Goal: Task Accomplishment & Management: Use online tool/utility

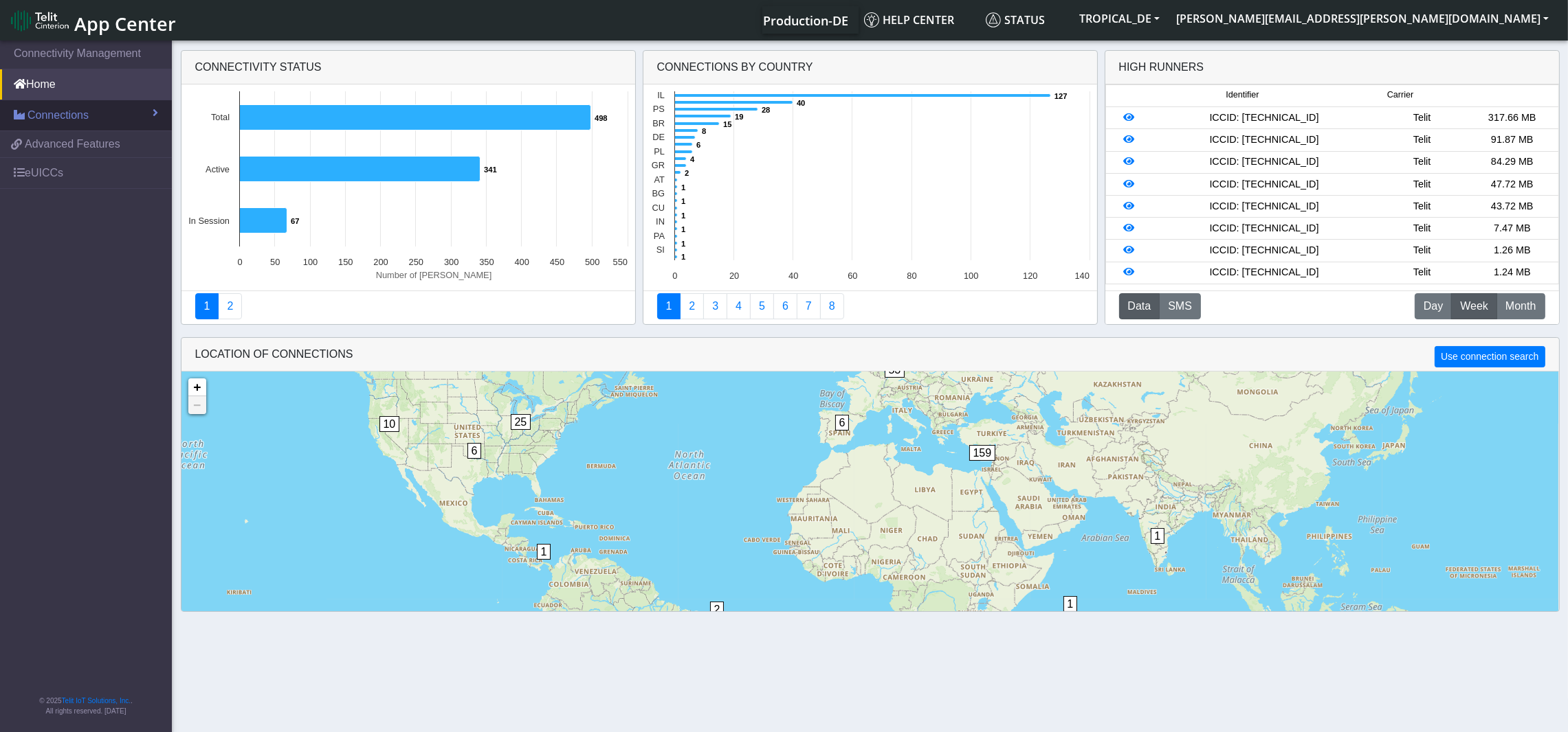
click at [65, 121] on span "Connections" at bounding box center [57, 115] width 61 height 16
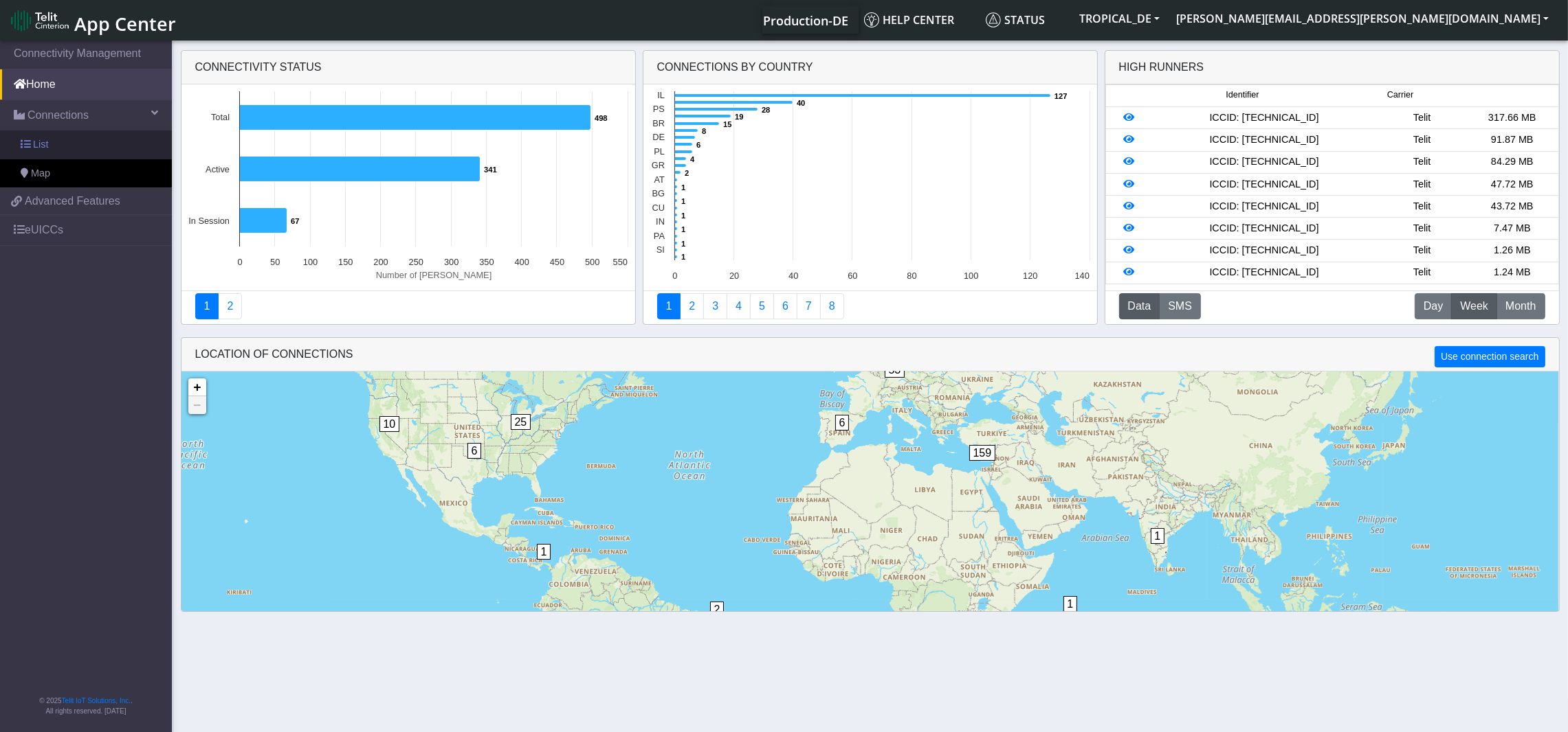
click at [39, 143] on span "List" at bounding box center [40, 144] width 15 height 15
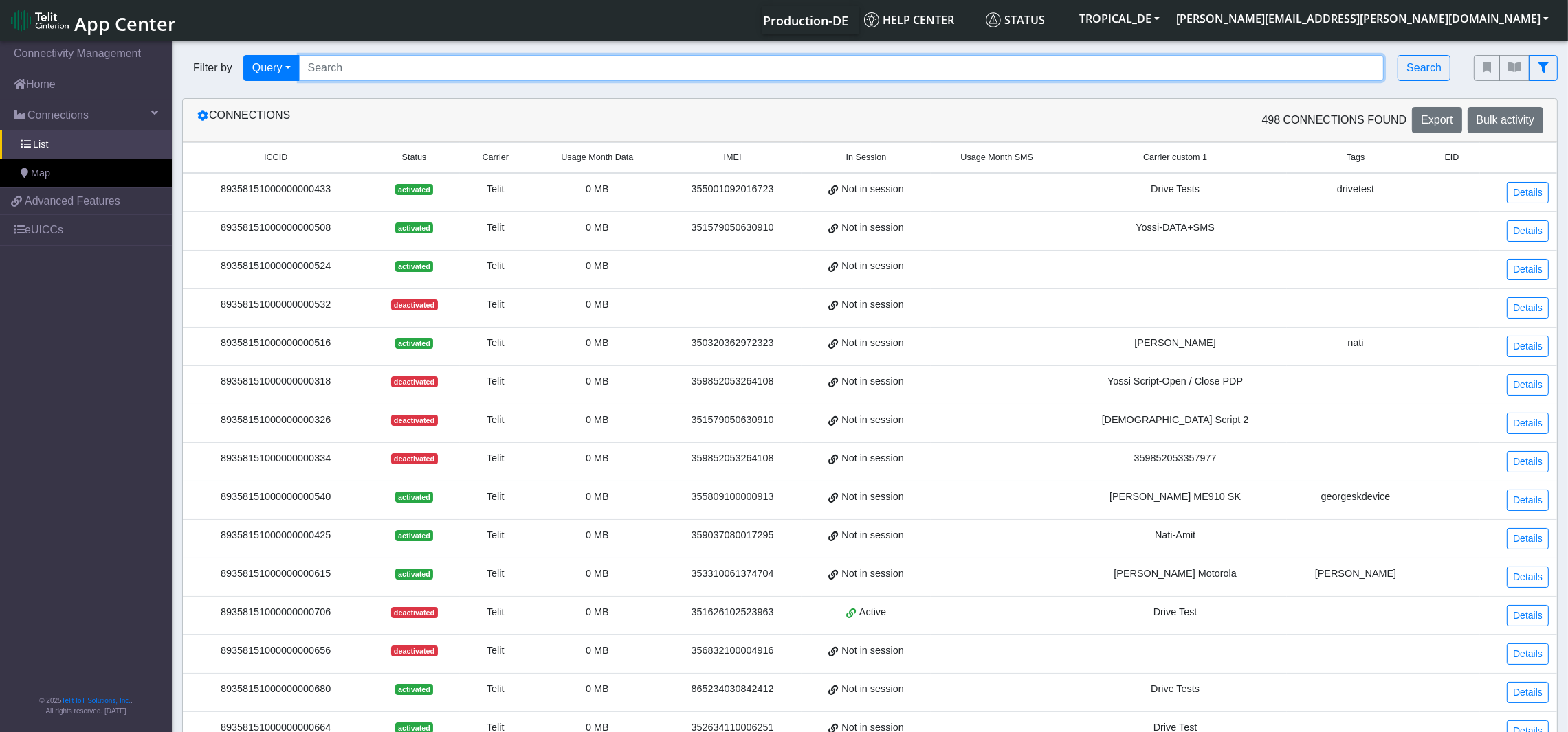
click at [652, 65] on input "Search..." at bounding box center [841, 68] width 1085 height 26
paste input "89358151000007994422"
type input "89358151000007994422"
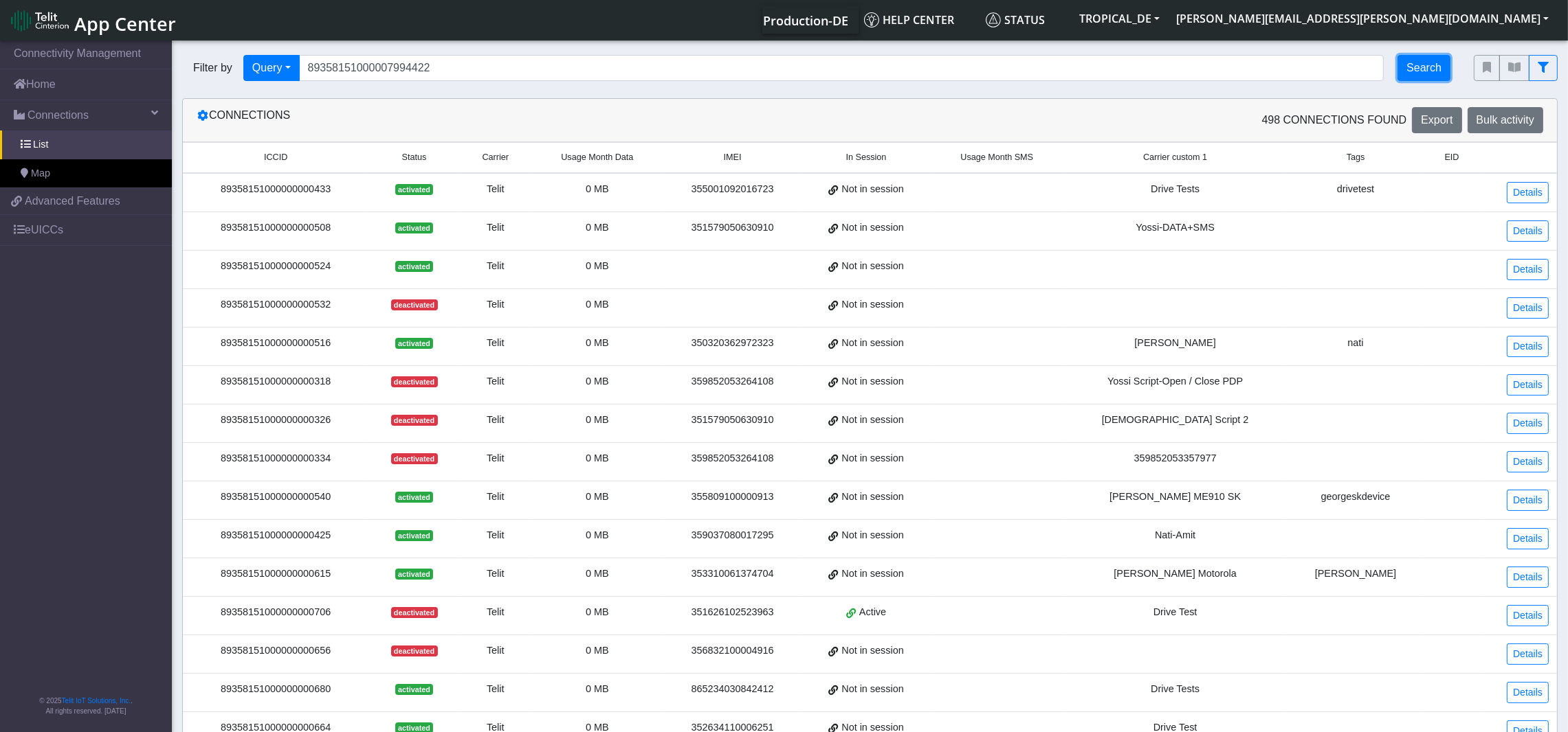
click at [1433, 68] on button "Search" at bounding box center [1424, 68] width 53 height 26
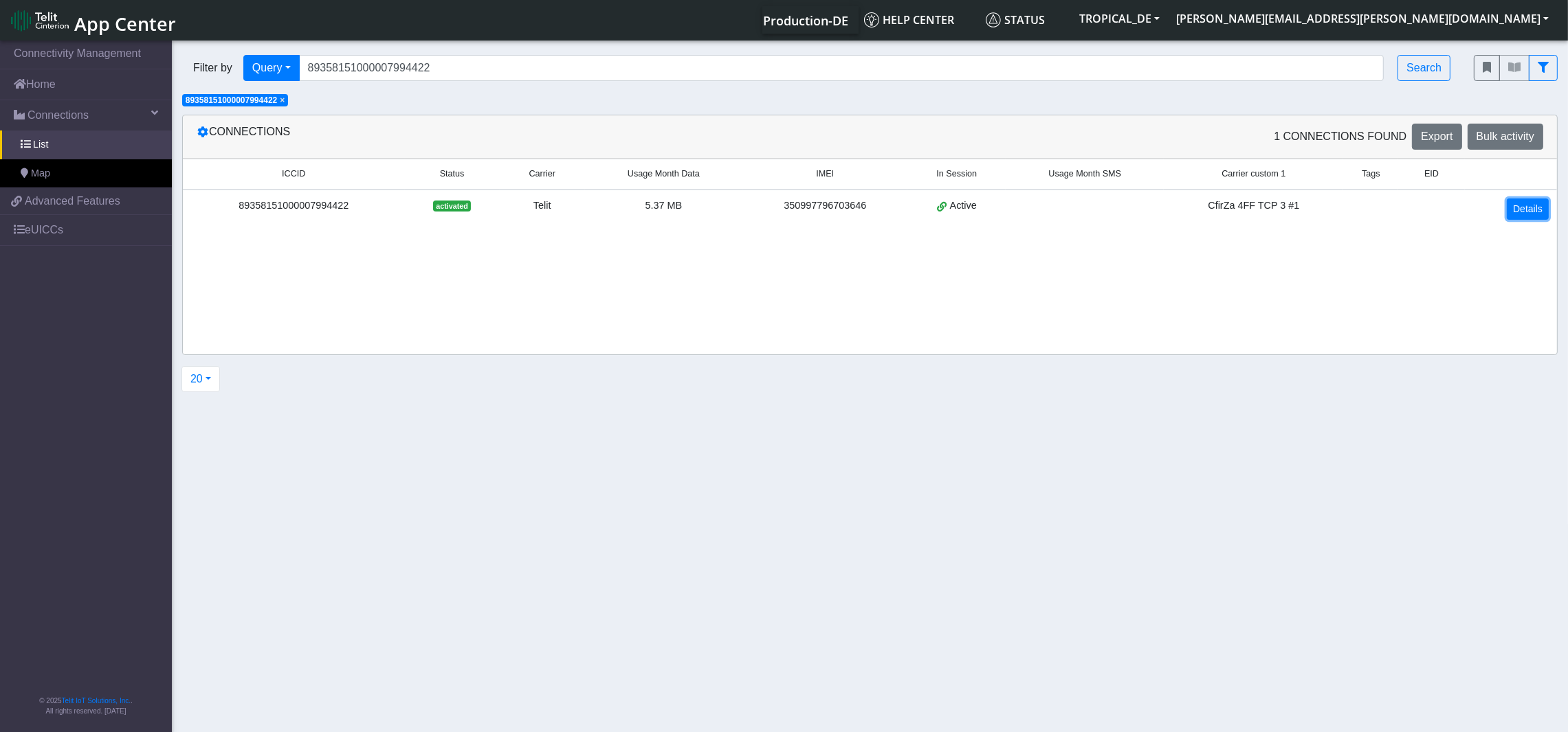
click at [1533, 210] on link "Details" at bounding box center [1528, 209] width 42 height 21
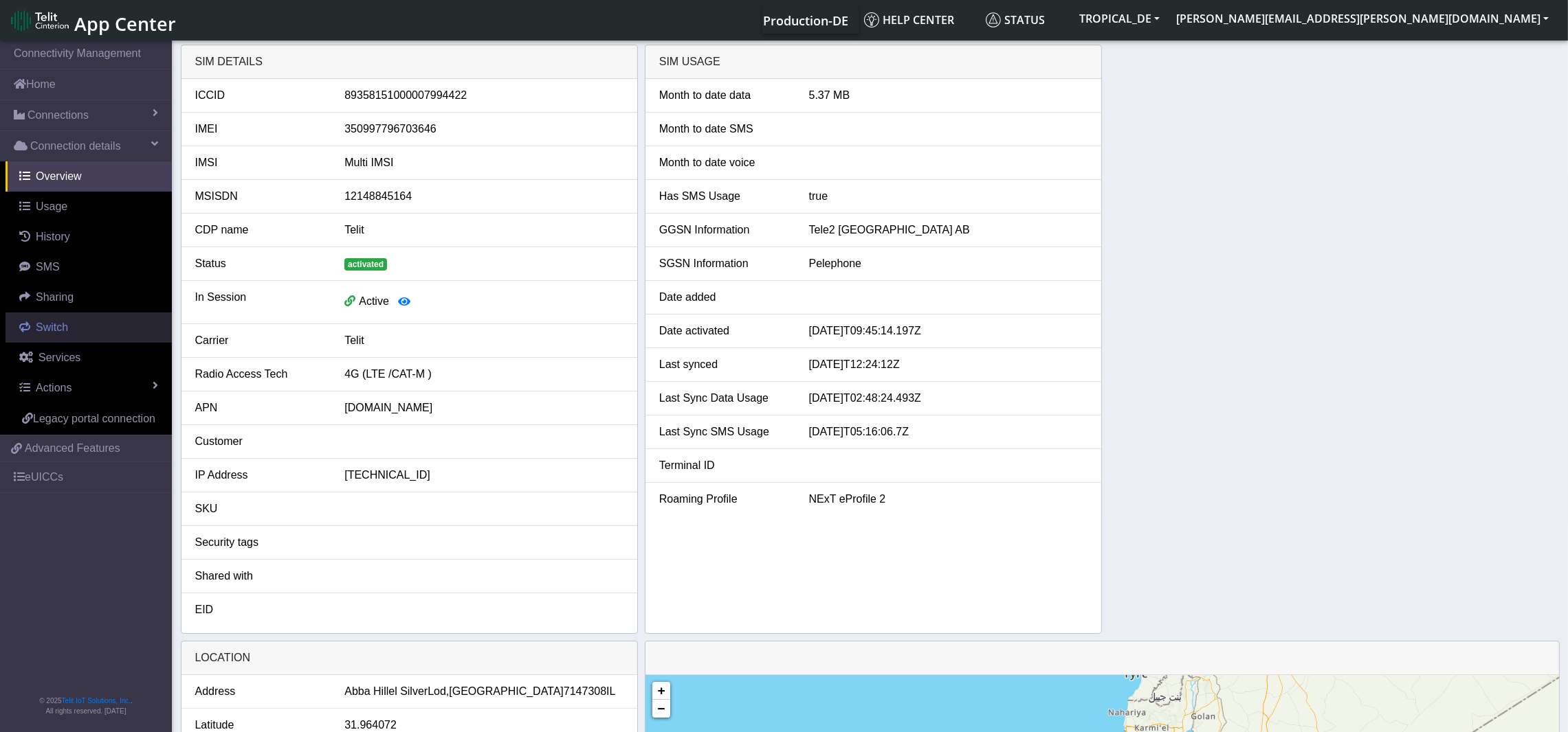
click at [55, 330] on span "Switch" at bounding box center [52, 327] width 33 height 12
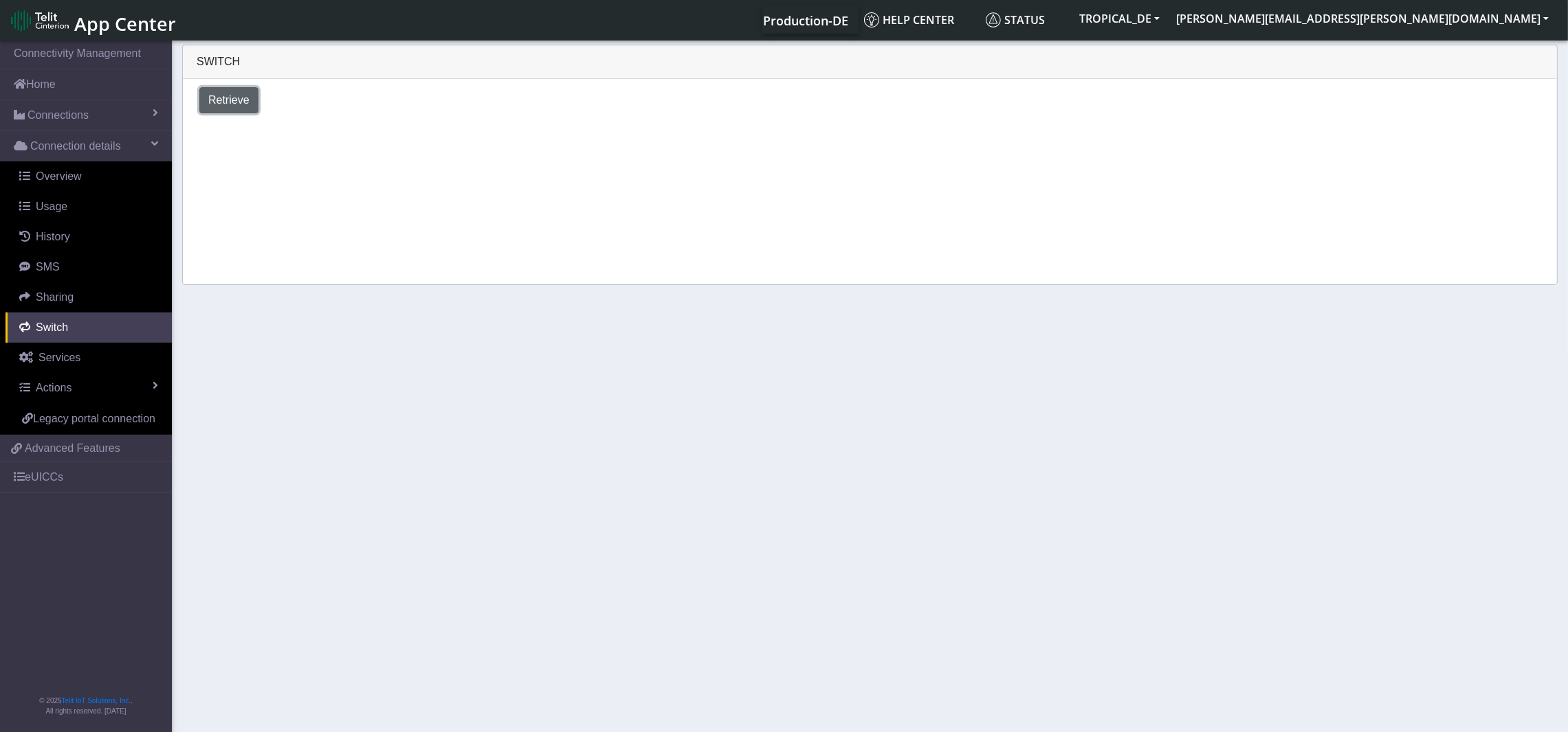
click at [236, 97] on span "Retrieve" at bounding box center [228, 99] width 41 height 12
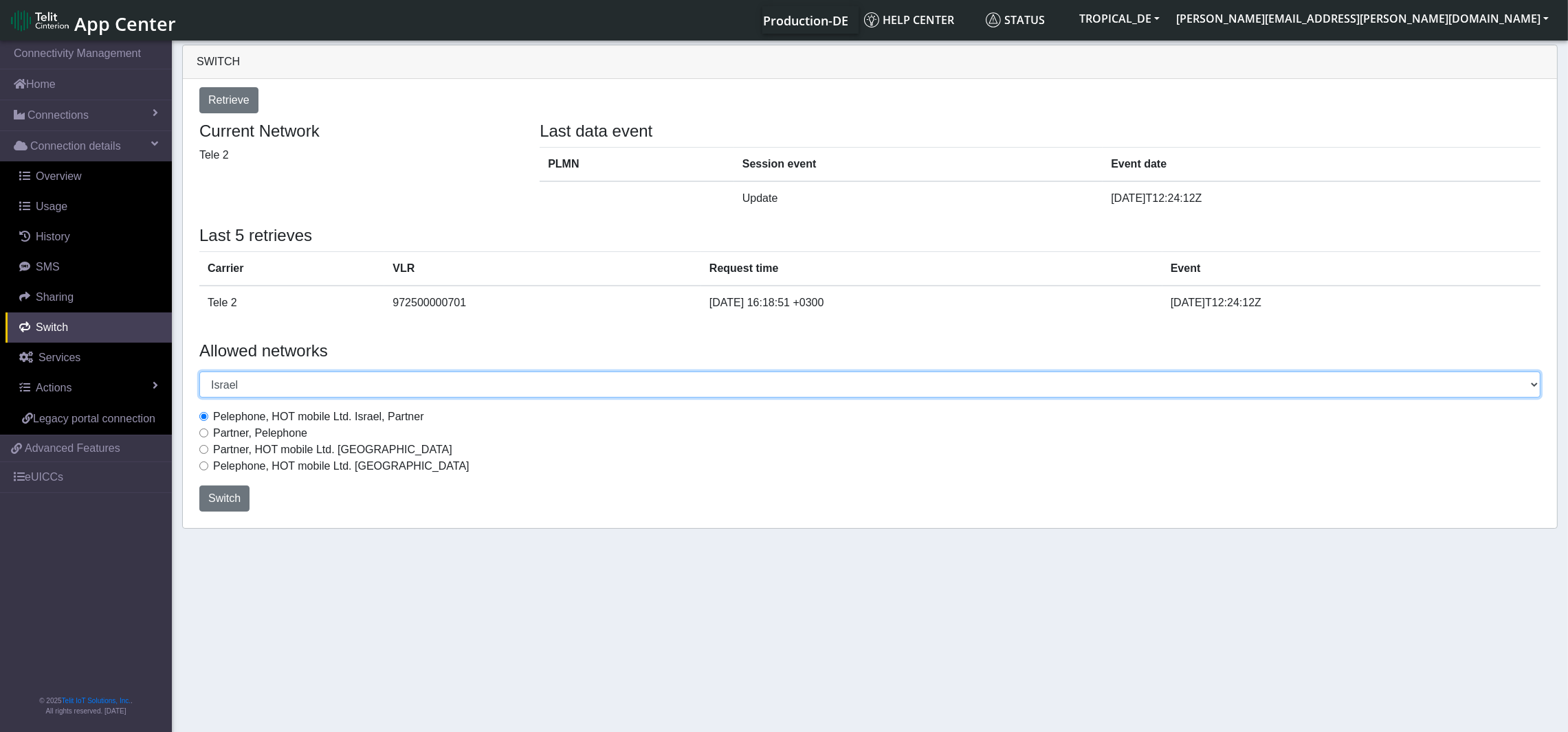
click at [230, 382] on select "Select a country [GEOGRAPHIC_DATA] [GEOGRAPHIC_DATA] [GEOGRAPHIC_DATA] [GEOGRAP…" at bounding box center [870, 385] width 1341 height 26
click at [200, 372] on select "Select a country [GEOGRAPHIC_DATA] [GEOGRAPHIC_DATA] [GEOGRAPHIC_DATA] [GEOGRAP…" at bounding box center [870, 385] width 1341 height 26
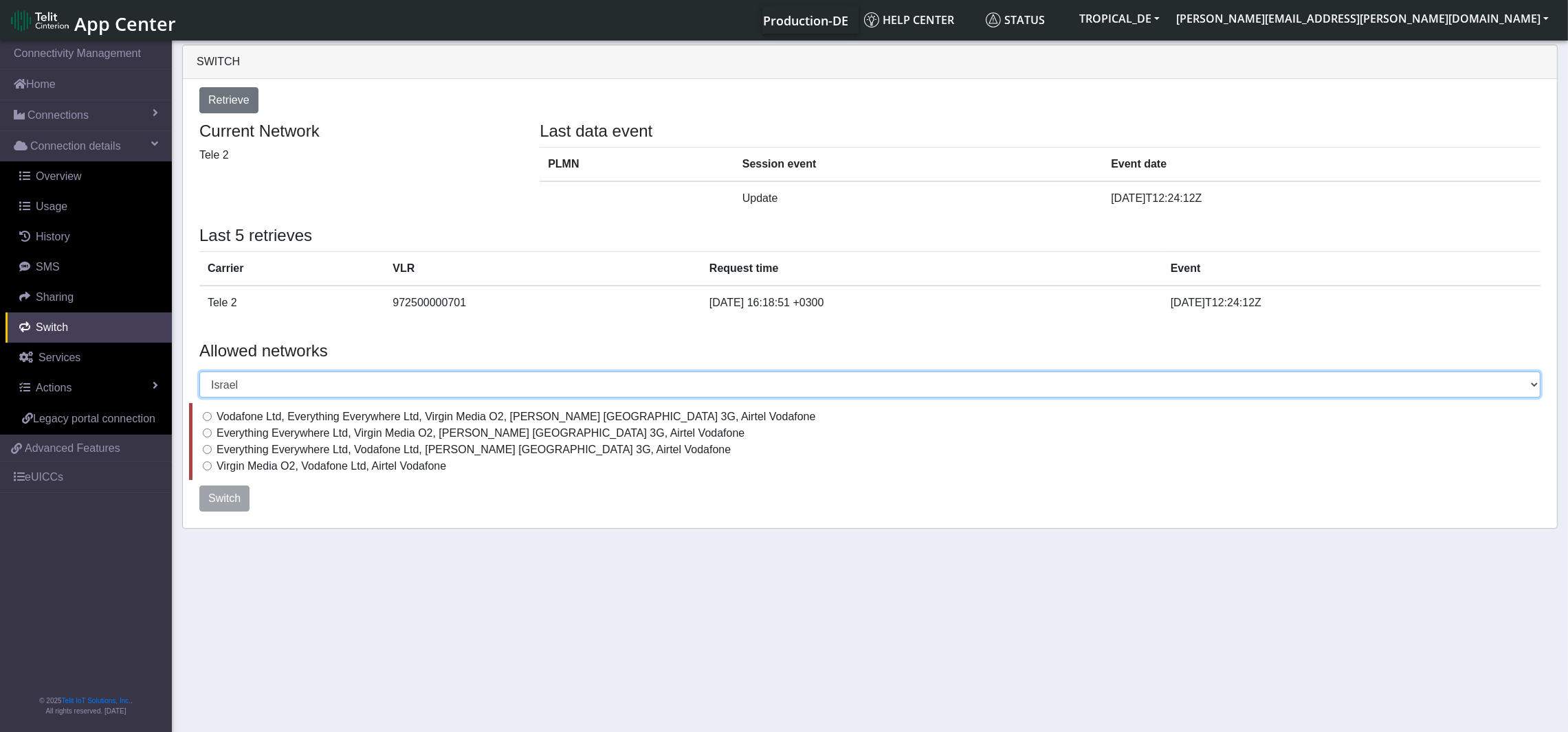
click at [311, 381] on select "Select a country [GEOGRAPHIC_DATA] [GEOGRAPHIC_DATA] [GEOGRAPHIC_DATA] [GEOGRAP…" at bounding box center [870, 385] width 1341 height 26
click at [200, 372] on select "Select a country [GEOGRAPHIC_DATA] [GEOGRAPHIC_DATA] [GEOGRAPHIC_DATA] [GEOGRAP…" at bounding box center [870, 385] width 1341 height 26
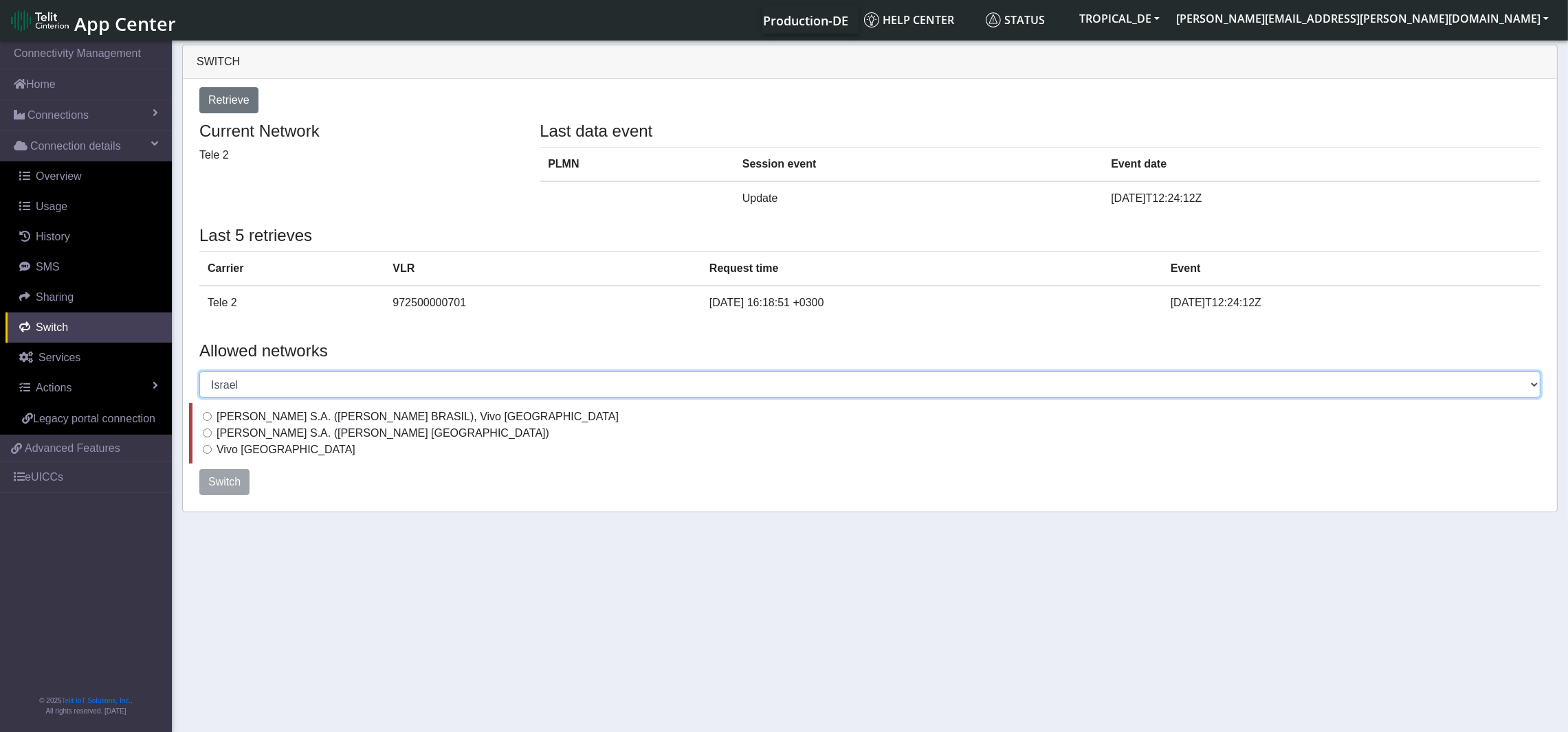
click at [242, 385] on select "Select a country [GEOGRAPHIC_DATA] [GEOGRAPHIC_DATA] [GEOGRAPHIC_DATA] [GEOGRAP…" at bounding box center [870, 385] width 1341 height 26
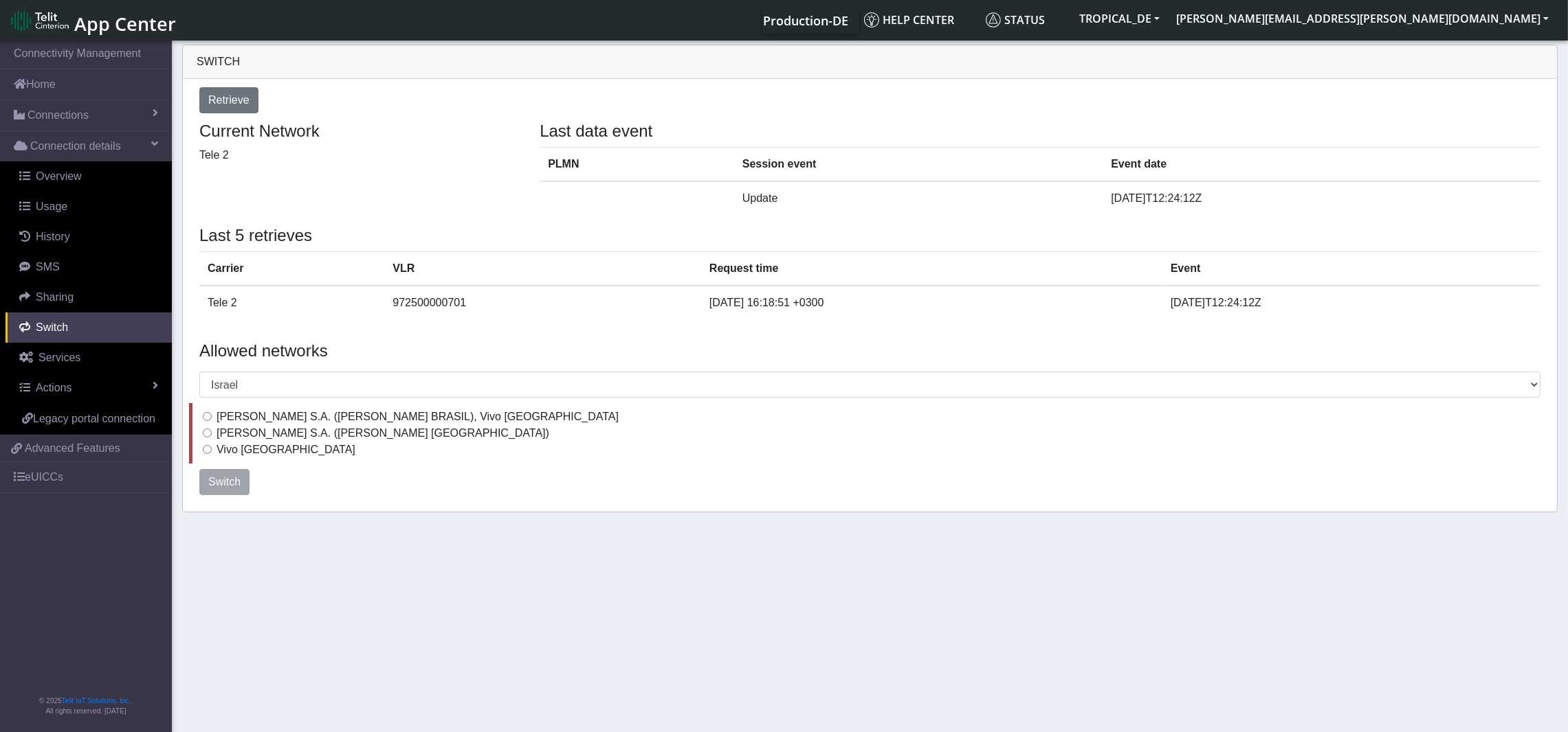
click at [326, 464] on div "Switch" at bounding box center [869, 482] width 1361 height 37
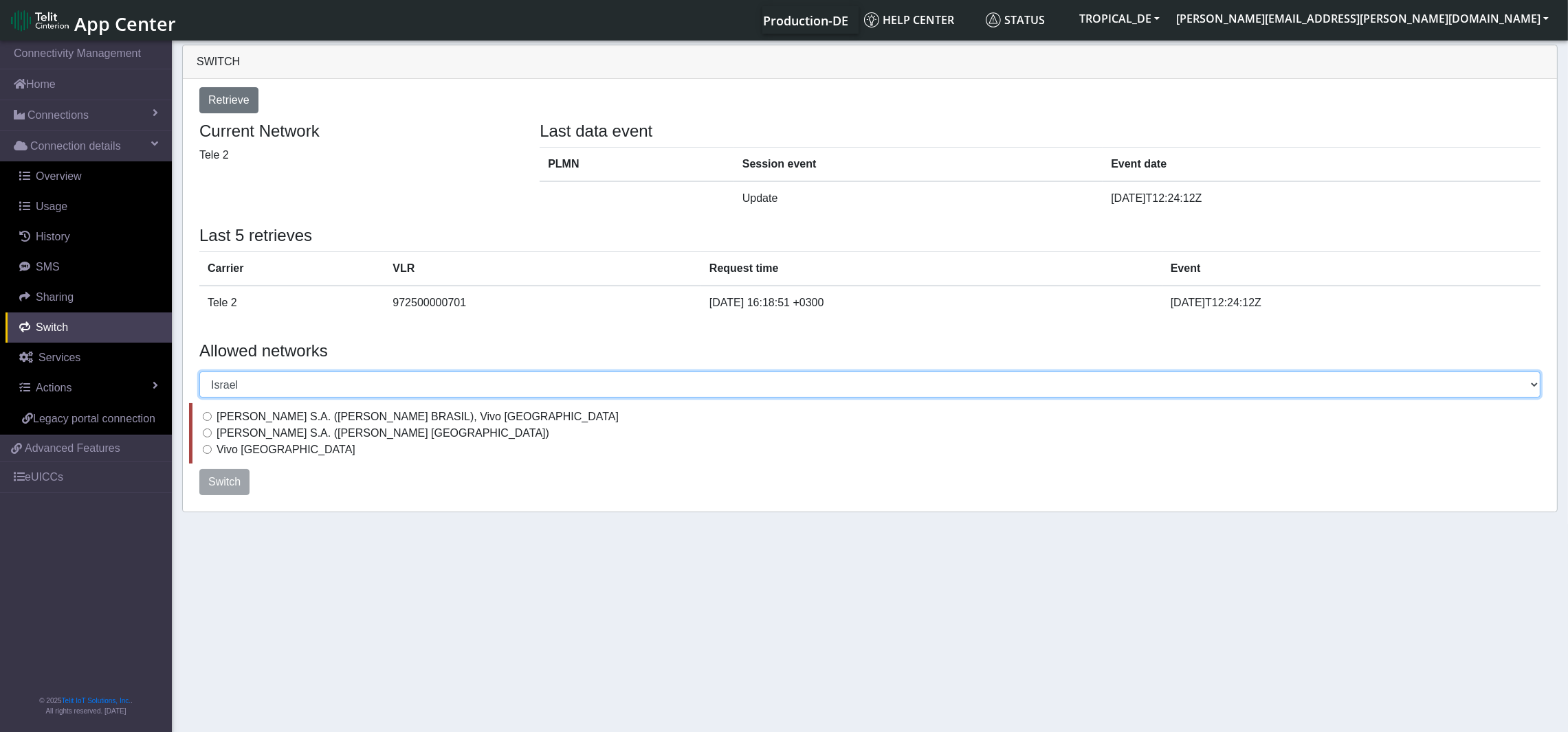
click at [244, 381] on select "Select a country [GEOGRAPHIC_DATA] [GEOGRAPHIC_DATA] [GEOGRAPHIC_DATA] [GEOGRAP…" at bounding box center [870, 385] width 1341 height 26
click at [200, 372] on select "Select a country [GEOGRAPHIC_DATA] [GEOGRAPHIC_DATA] [GEOGRAPHIC_DATA] [GEOGRAP…" at bounding box center [870, 385] width 1341 height 26
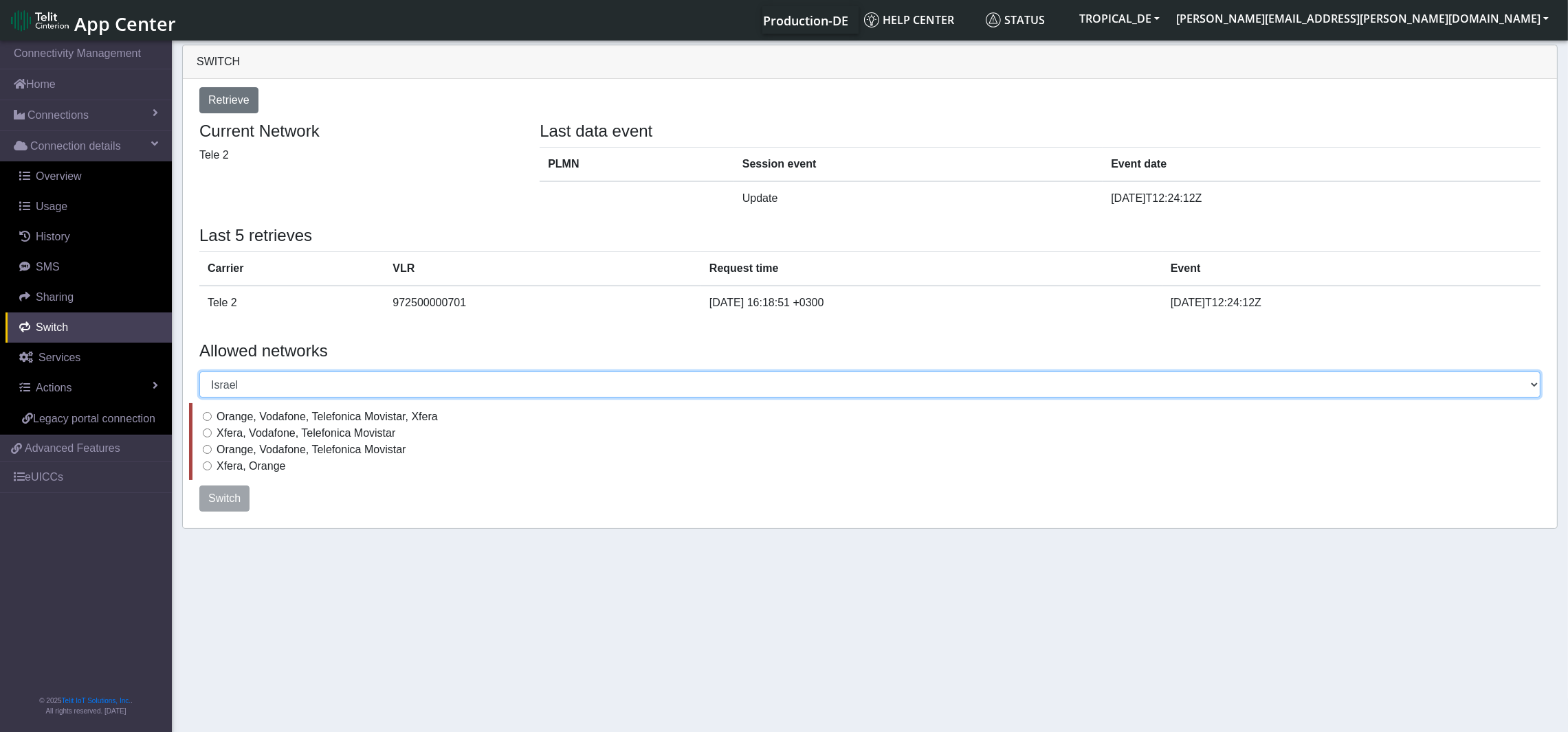
click at [259, 381] on select "Select a country [GEOGRAPHIC_DATA] [GEOGRAPHIC_DATA] [GEOGRAPHIC_DATA] [GEOGRAP…" at bounding box center [870, 385] width 1341 height 26
click at [200, 372] on select "Select a country [GEOGRAPHIC_DATA] [GEOGRAPHIC_DATA] [GEOGRAPHIC_DATA] [GEOGRAP…" at bounding box center [870, 385] width 1341 height 26
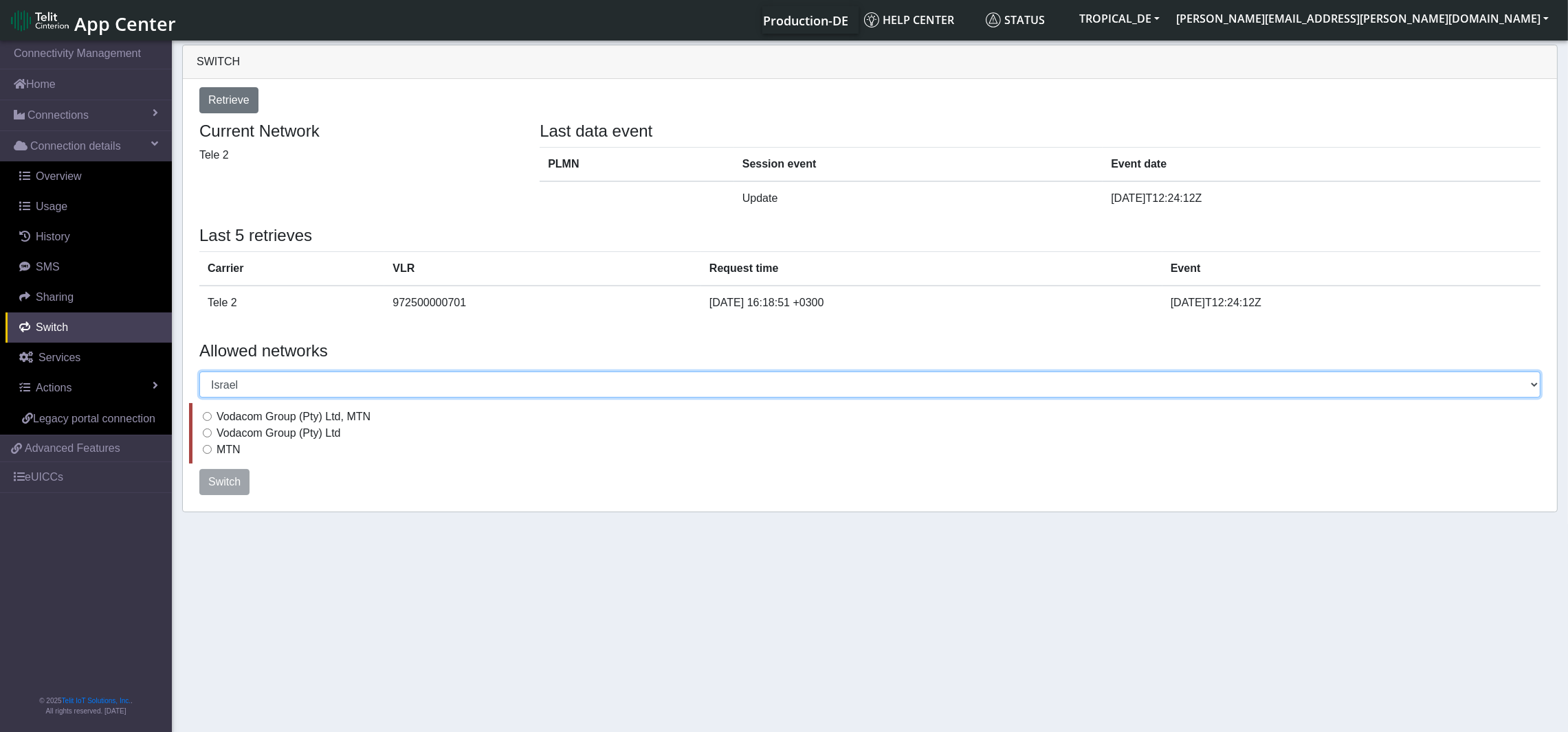
click at [234, 379] on select "Select a country [GEOGRAPHIC_DATA] [GEOGRAPHIC_DATA] [GEOGRAPHIC_DATA] [GEOGRAP…" at bounding box center [870, 385] width 1341 height 26
click at [200, 372] on select "Select a country [GEOGRAPHIC_DATA] [GEOGRAPHIC_DATA] [GEOGRAPHIC_DATA] [GEOGRAP…" at bounding box center [870, 385] width 1341 height 26
click at [291, 394] on select "Select a country [GEOGRAPHIC_DATA] [GEOGRAPHIC_DATA] [GEOGRAPHIC_DATA] [GEOGRAP…" at bounding box center [870, 385] width 1341 height 26
click at [200, 372] on select "Select a country [GEOGRAPHIC_DATA] [GEOGRAPHIC_DATA] [GEOGRAPHIC_DATA] [GEOGRAP…" at bounding box center [870, 385] width 1341 height 26
click at [254, 385] on select "Select a country [GEOGRAPHIC_DATA] [GEOGRAPHIC_DATA] [GEOGRAPHIC_DATA] [GEOGRAP…" at bounding box center [870, 385] width 1341 height 26
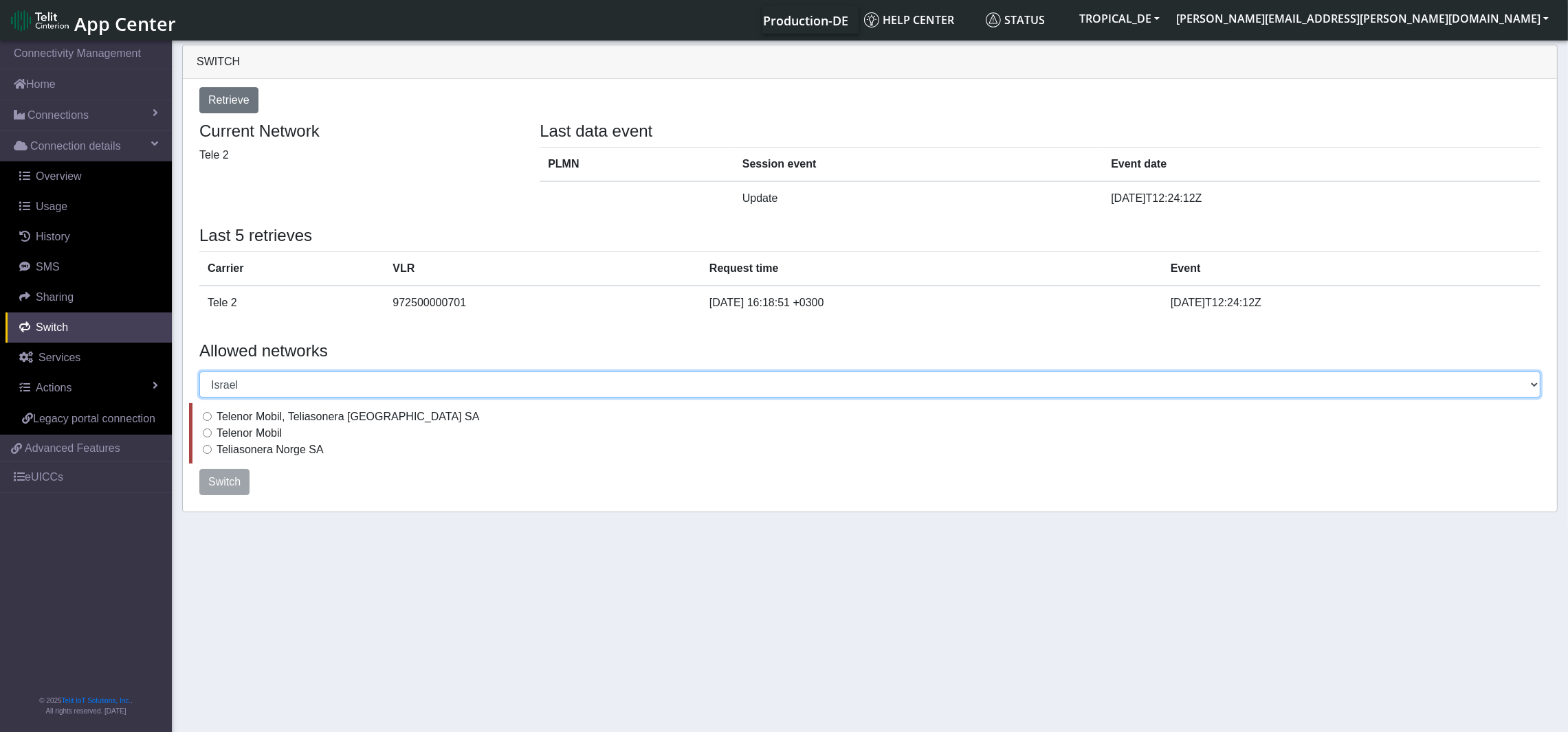
click at [200, 372] on select "Select a country [GEOGRAPHIC_DATA] [GEOGRAPHIC_DATA] [GEOGRAPHIC_DATA] [GEOGRAP…" at bounding box center [870, 385] width 1341 height 26
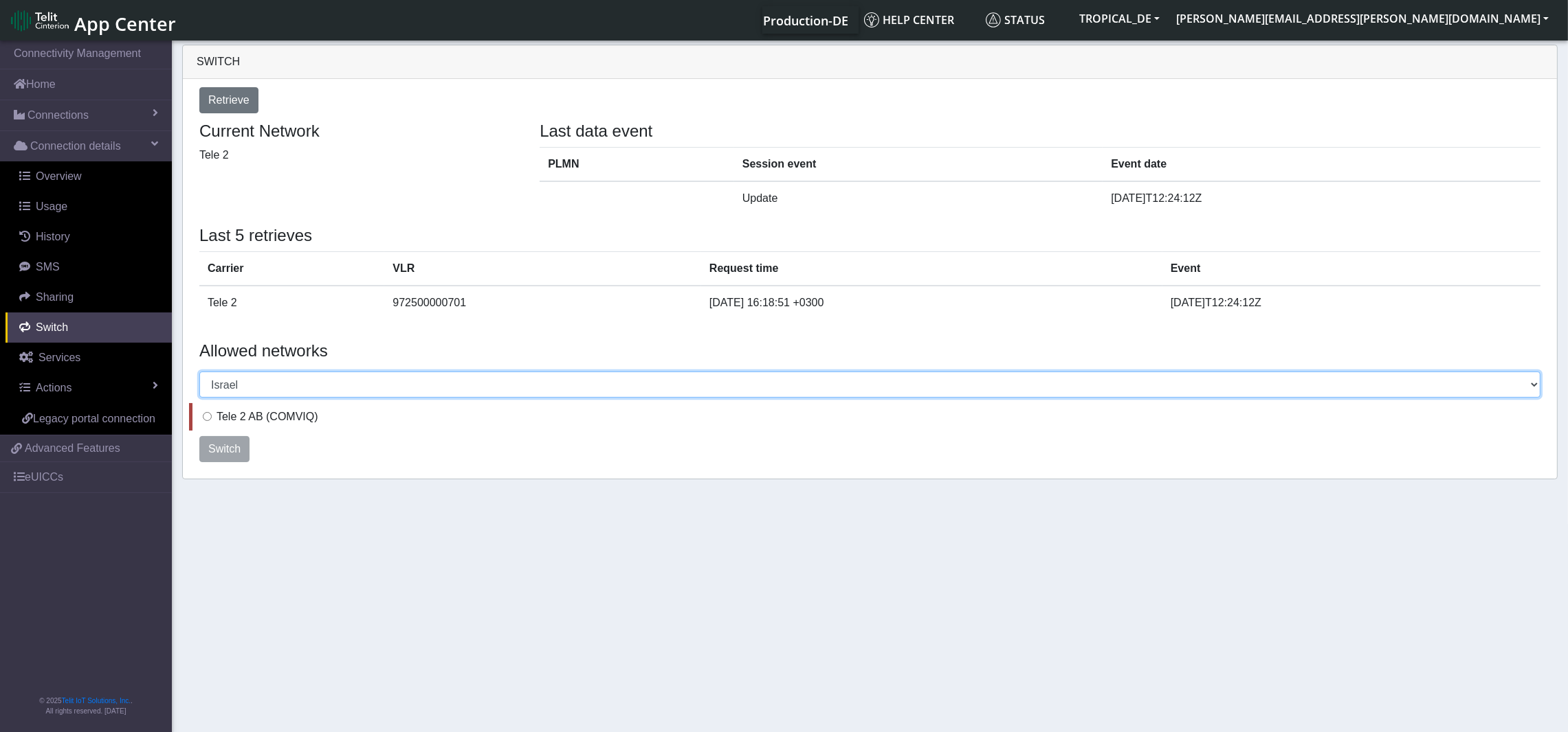
click at [273, 387] on select "Select a country [GEOGRAPHIC_DATA] [GEOGRAPHIC_DATA] [GEOGRAPHIC_DATA] [GEOGRAP…" at bounding box center [870, 385] width 1341 height 26
click at [200, 372] on select "Select a country [GEOGRAPHIC_DATA] [GEOGRAPHIC_DATA] [GEOGRAPHIC_DATA] [GEOGRAP…" at bounding box center [870, 385] width 1341 height 26
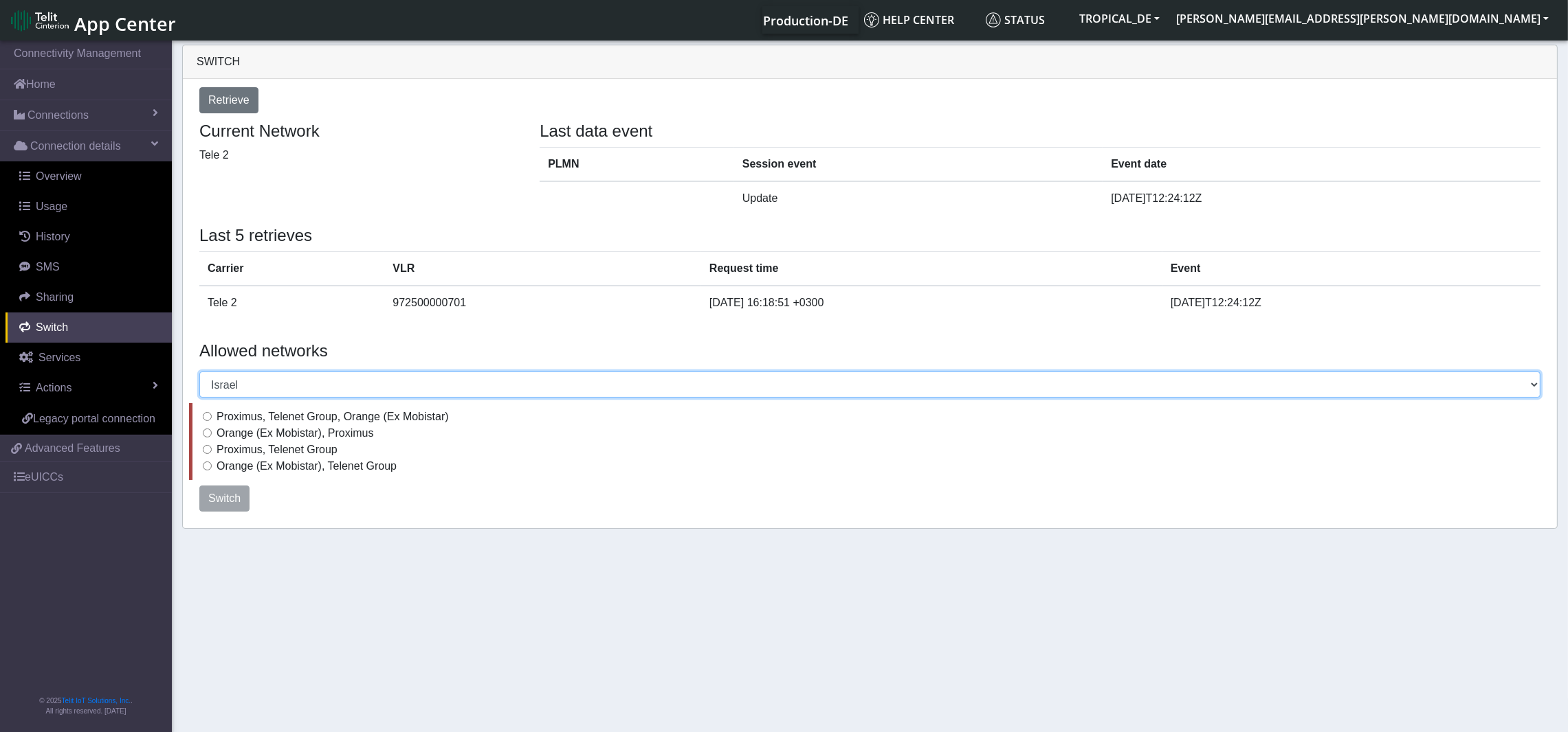
click at [249, 385] on select "Select a country [GEOGRAPHIC_DATA] [GEOGRAPHIC_DATA] [GEOGRAPHIC_DATA] [GEOGRAP…" at bounding box center [870, 385] width 1341 height 26
click at [200, 372] on select "Select a country [GEOGRAPHIC_DATA] [GEOGRAPHIC_DATA] [GEOGRAPHIC_DATA] [GEOGRAP…" at bounding box center [870, 385] width 1341 height 26
click at [250, 385] on select "Select a country [GEOGRAPHIC_DATA] [GEOGRAPHIC_DATA] [GEOGRAPHIC_DATA] [GEOGRAP…" at bounding box center [870, 385] width 1341 height 26
click at [200, 372] on select "Select a country [GEOGRAPHIC_DATA] [GEOGRAPHIC_DATA] [GEOGRAPHIC_DATA] [GEOGRAP…" at bounding box center [870, 385] width 1341 height 26
click at [347, 382] on select "Select a country [GEOGRAPHIC_DATA] [GEOGRAPHIC_DATA] [GEOGRAPHIC_DATA] [GEOGRAP…" at bounding box center [870, 385] width 1341 height 26
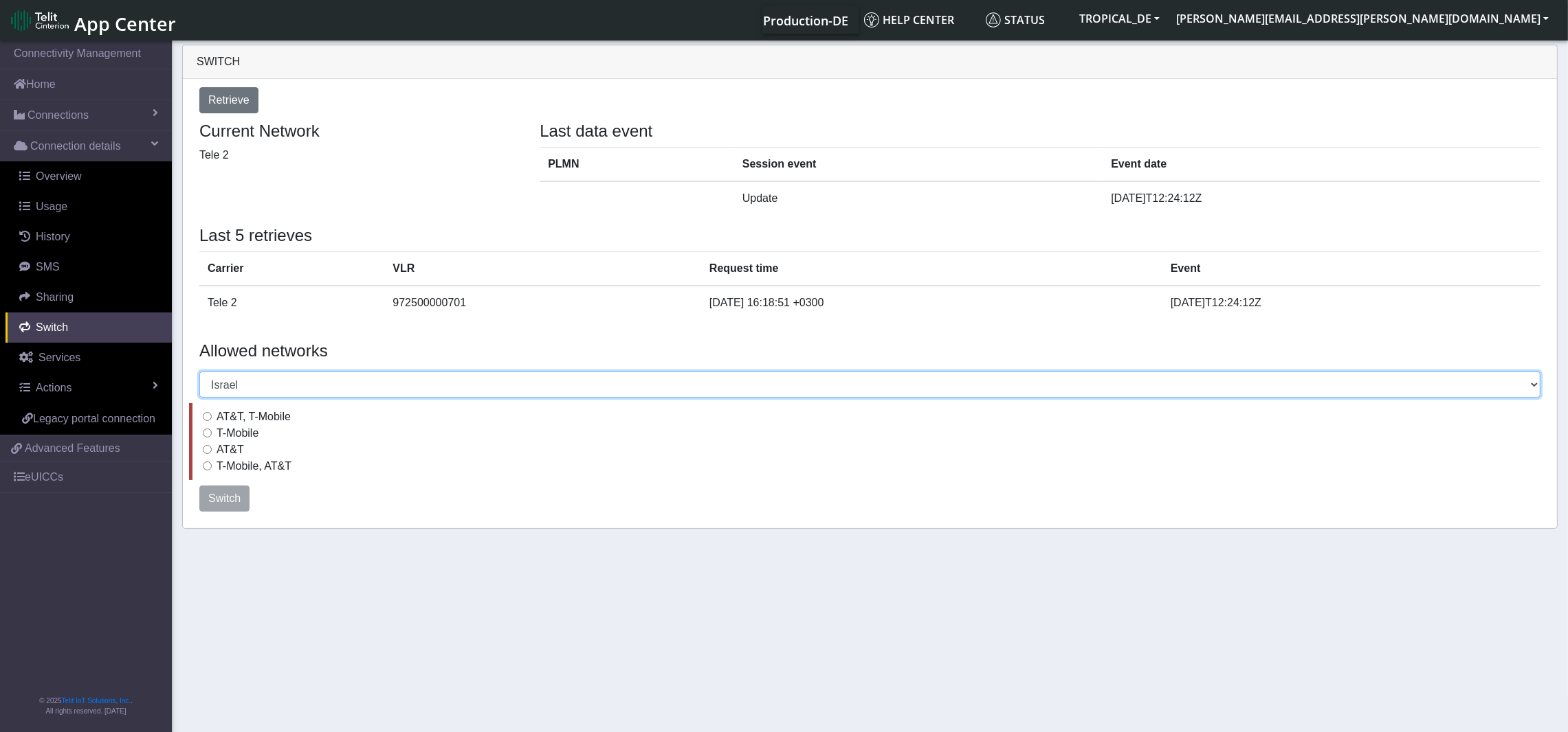
click at [200, 372] on select "Select a country [GEOGRAPHIC_DATA] [GEOGRAPHIC_DATA] [GEOGRAPHIC_DATA] [GEOGRAP…" at bounding box center [870, 385] width 1341 height 26
click at [230, 377] on select "Select a country [GEOGRAPHIC_DATA] [GEOGRAPHIC_DATA] [GEOGRAPHIC_DATA] [GEOGRAP…" at bounding box center [870, 385] width 1341 height 26
select select "[US_STATE]"
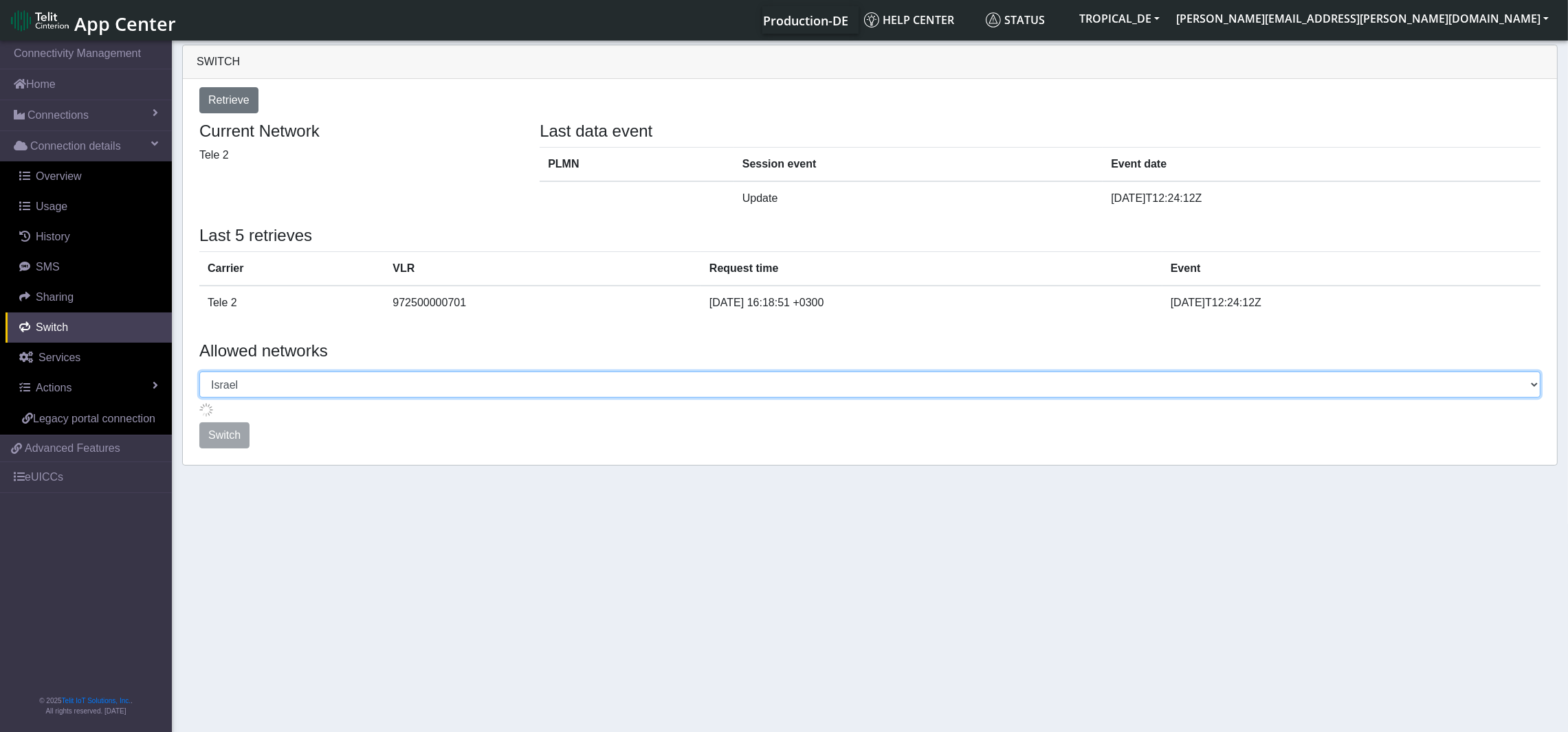
click at [260, 385] on select "Select a country [GEOGRAPHIC_DATA] [GEOGRAPHIC_DATA] [GEOGRAPHIC_DATA] [GEOGRAP…" at bounding box center [870, 385] width 1341 height 26
